Goal: Information Seeking & Learning: Learn about a topic

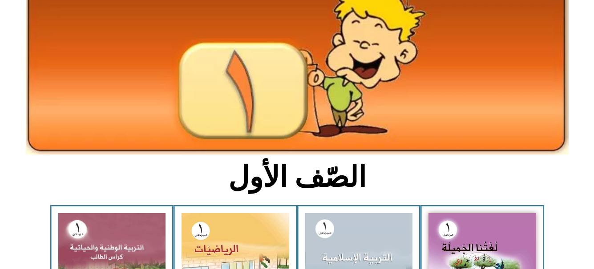
click at [593, 264] on html "الصفحة الرئيسية الصف الأول الصف الثاني الصف الثالث الصف الرابع الصف الخامس الصف…" at bounding box center [297, 236] width 594 height 614
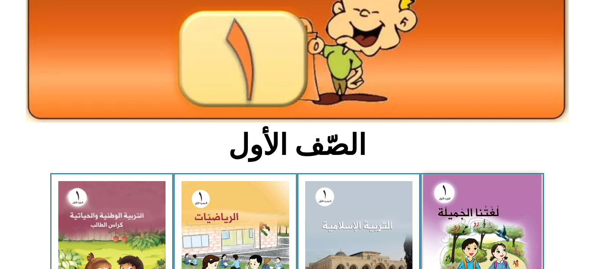
scroll to position [107, 0]
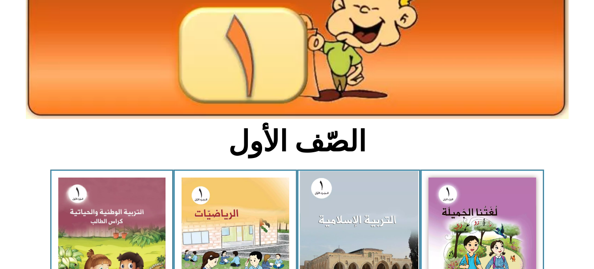
click at [376, 205] on img at bounding box center [358, 243] width 118 height 145
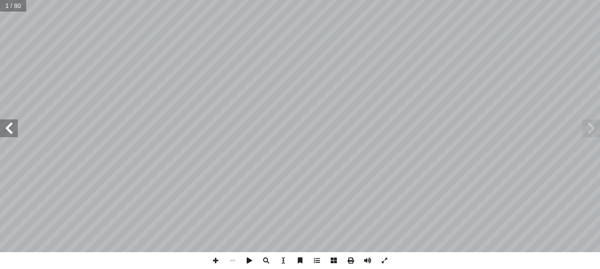
click at [8, 133] on span at bounding box center [9, 129] width 18 height 18
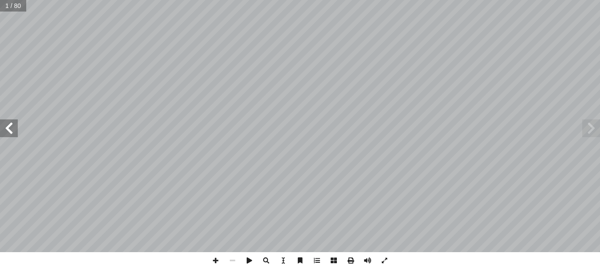
click at [8, 133] on span at bounding box center [9, 129] width 18 height 18
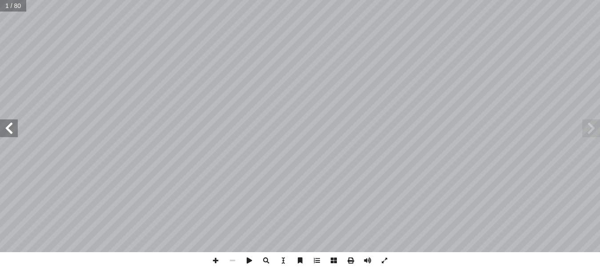
click at [8, 133] on span at bounding box center [9, 129] width 18 height 18
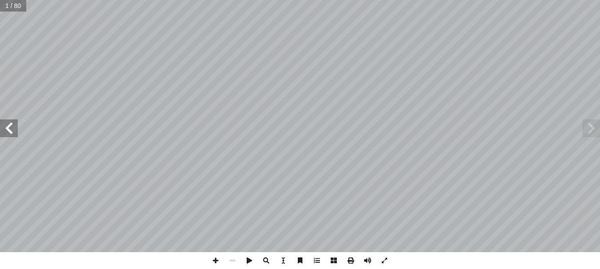
click at [8, 133] on span at bounding box center [9, 129] width 18 height 18
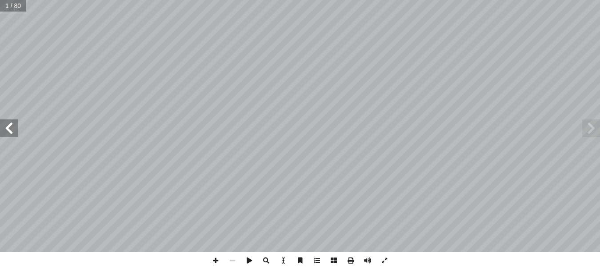
click at [8, 133] on span at bounding box center [9, 129] width 18 height 18
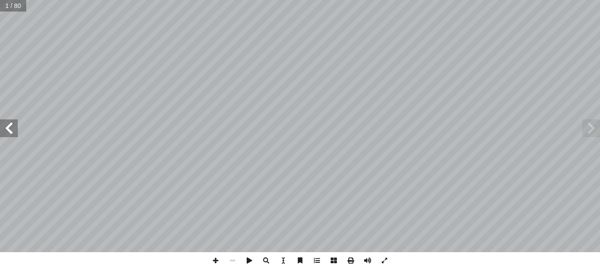
click at [8, 133] on span at bounding box center [9, 129] width 18 height 18
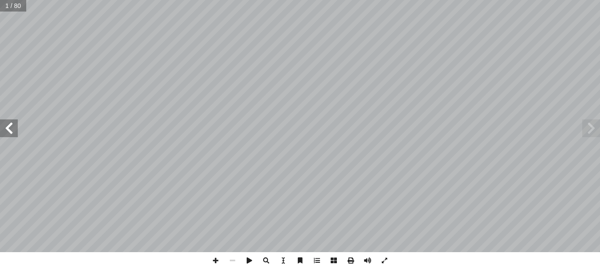
click at [8, 133] on span at bounding box center [9, 129] width 18 height 18
click at [587, 133] on span at bounding box center [592, 129] width 18 height 18
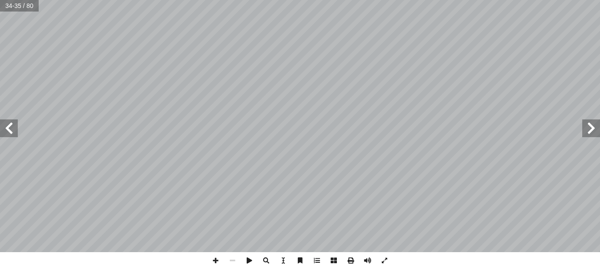
click at [587, 133] on span at bounding box center [592, 129] width 18 height 18
